Goal: Check status: Check status

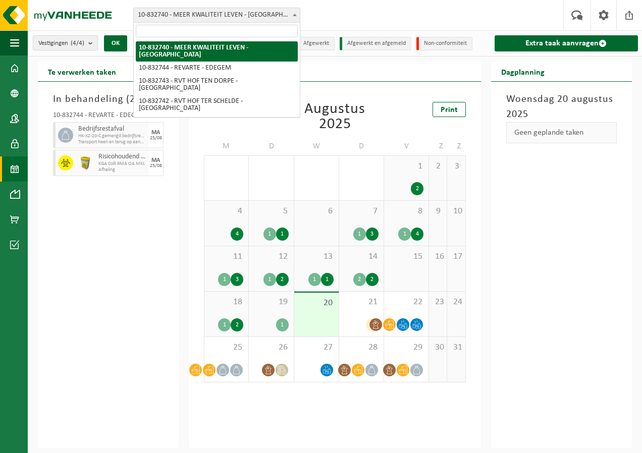
click at [240, 21] on span "10-832740 - MEER KWALITEIT LEVEN - [GEOGRAPHIC_DATA]" at bounding box center [217, 15] width 166 height 14
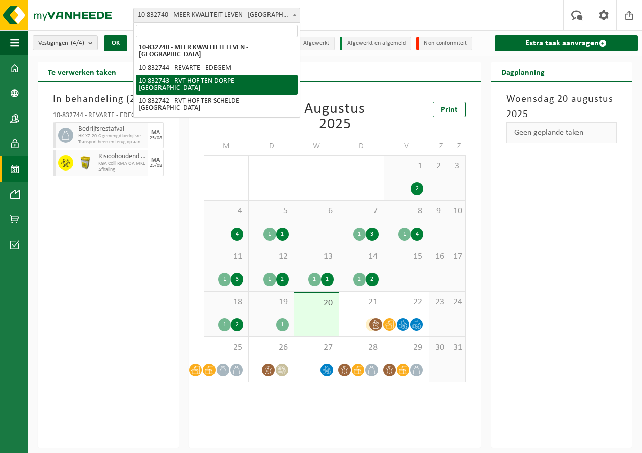
select select "91187"
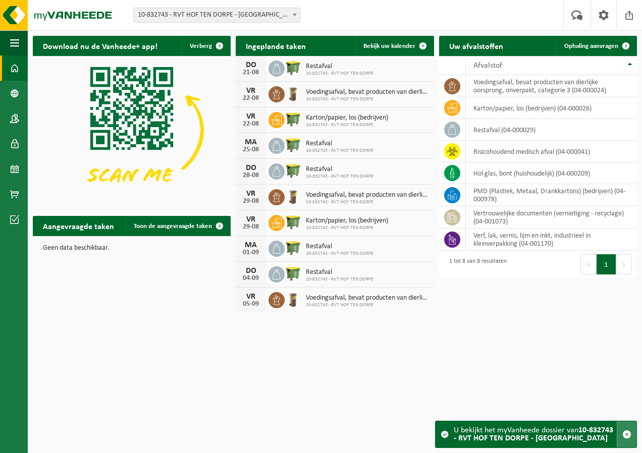
click at [626, 437] on span "button" at bounding box center [626, 434] width 9 height 9
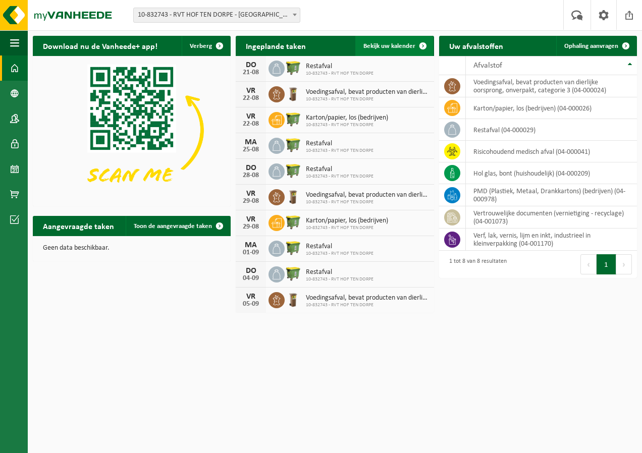
click at [400, 41] on link "Bekijk uw kalender" at bounding box center [394, 46] width 78 height 20
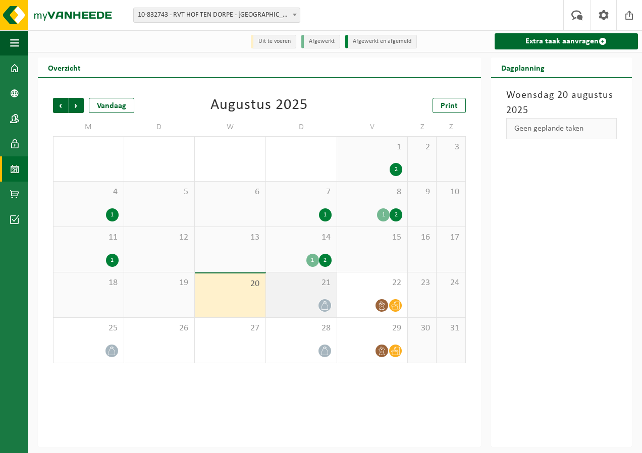
click at [325, 305] on icon at bounding box center [324, 305] width 9 height 9
